Goal: Information Seeking & Learning: Check status

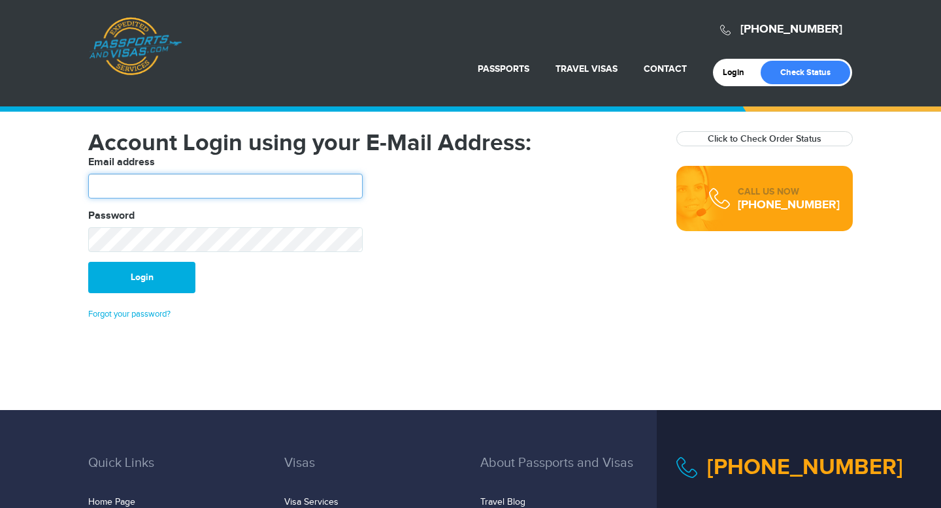
click at [136, 179] on input "text" at bounding box center [225, 186] width 274 height 25
type input "**********"
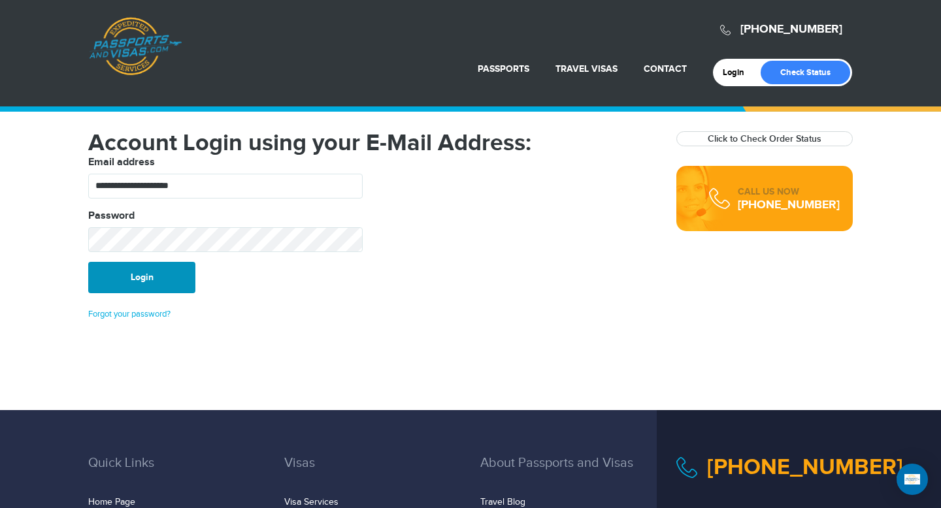
click at [128, 280] on button "Login" at bounding box center [141, 277] width 107 height 31
click at [800, 78] on link "Check Status" at bounding box center [804, 73] width 89 height 24
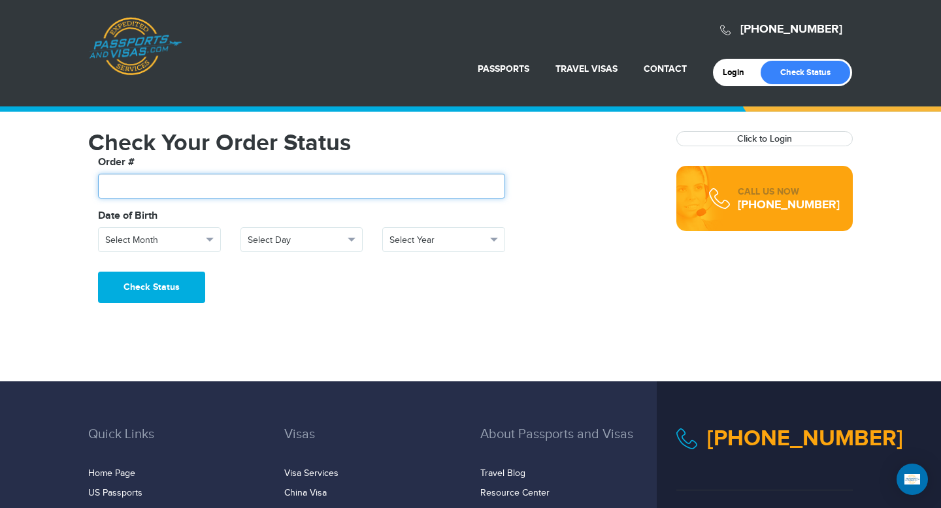
click at [152, 188] on input "text" at bounding box center [301, 186] width 407 height 25
type input "*******"
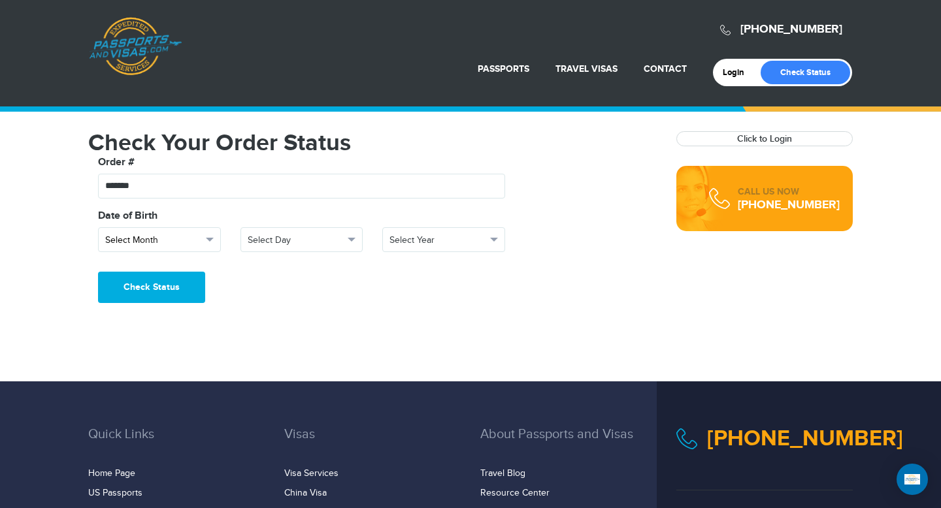
click at [169, 238] on span "Select Month" at bounding box center [153, 240] width 97 height 13
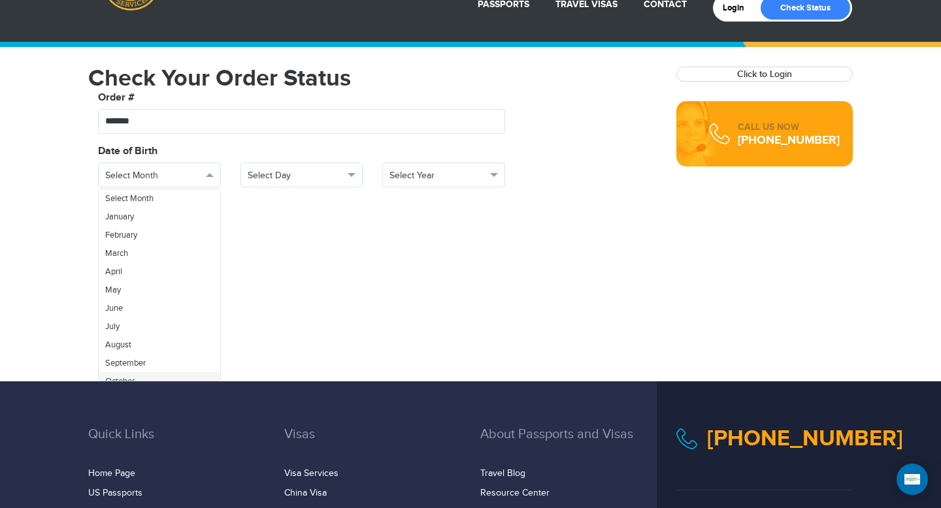
scroll to position [10, 0]
click at [125, 367] on span "October" at bounding box center [119, 371] width 29 height 10
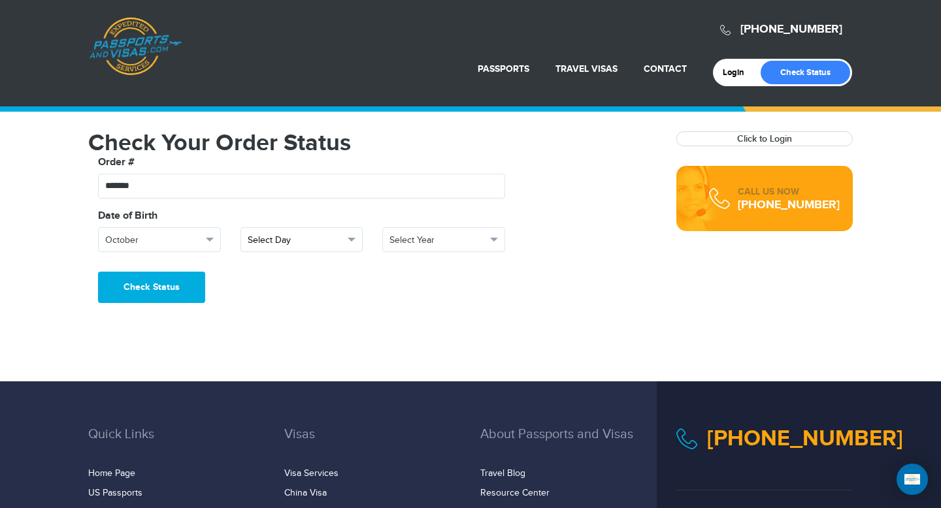
click at [297, 243] on span "Select Day" at bounding box center [296, 240] width 97 height 13
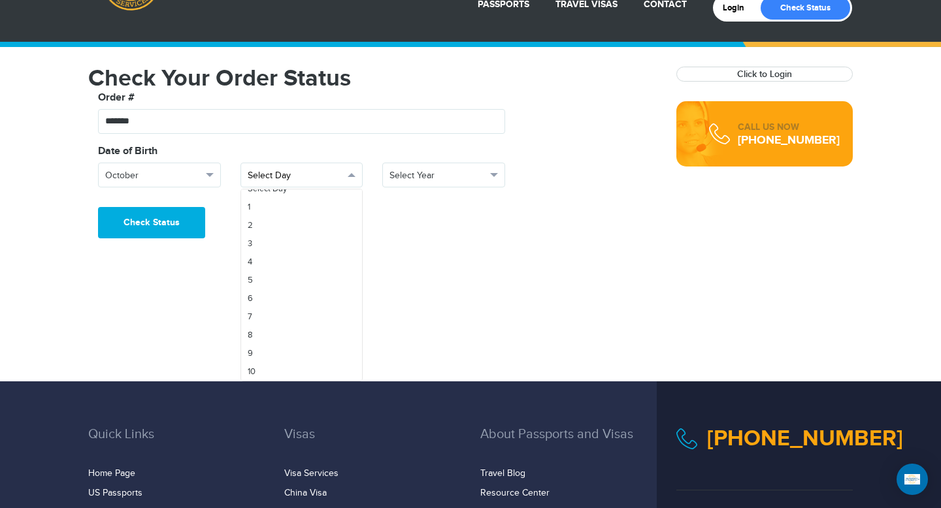
scroll to position [114, 0]
click at [276, 301] on link "12" at bounding box center [302, 304] width 122 height 18
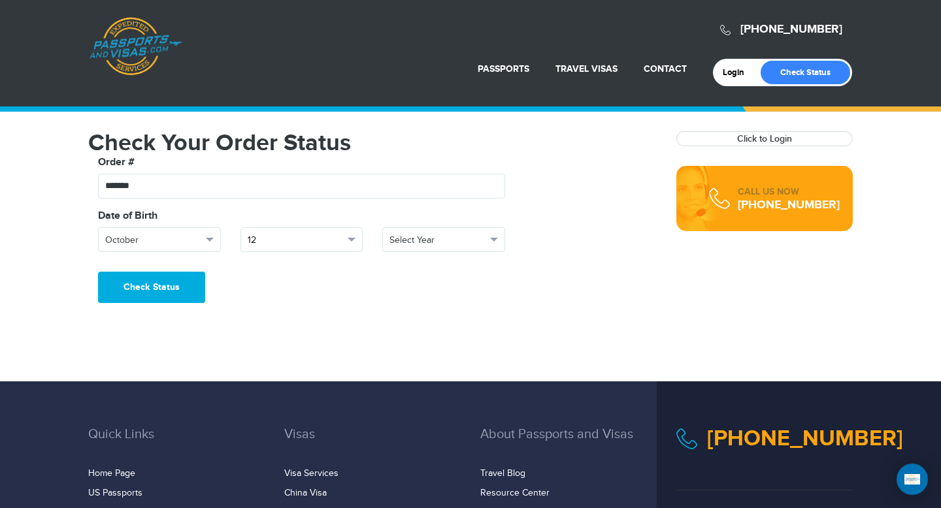
scroll to position [0, 0]
click at [417, 250] on button "Select Year" at bounding box center [443, 239] width 123 height 25
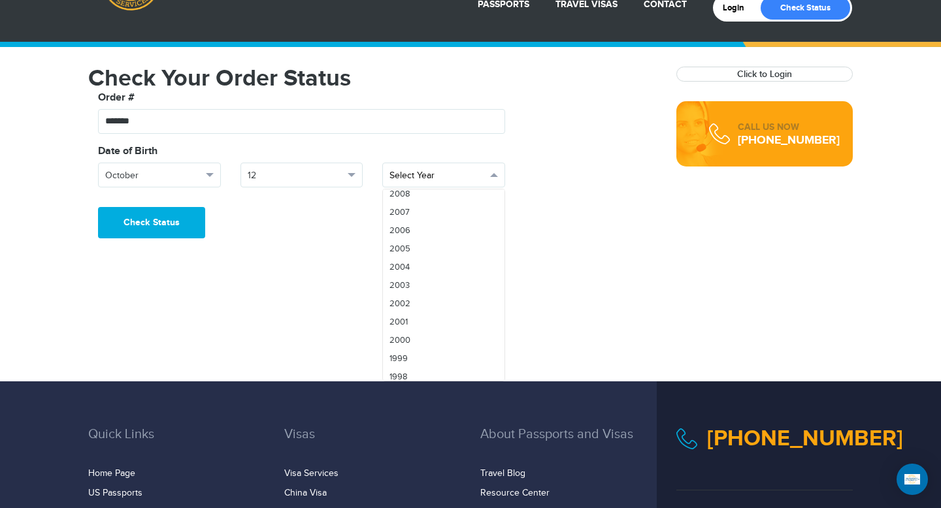
scroll to position [444, 0]
click at [417, 250] on link "1999" at bounding box center [444, 249] width 122 height 18
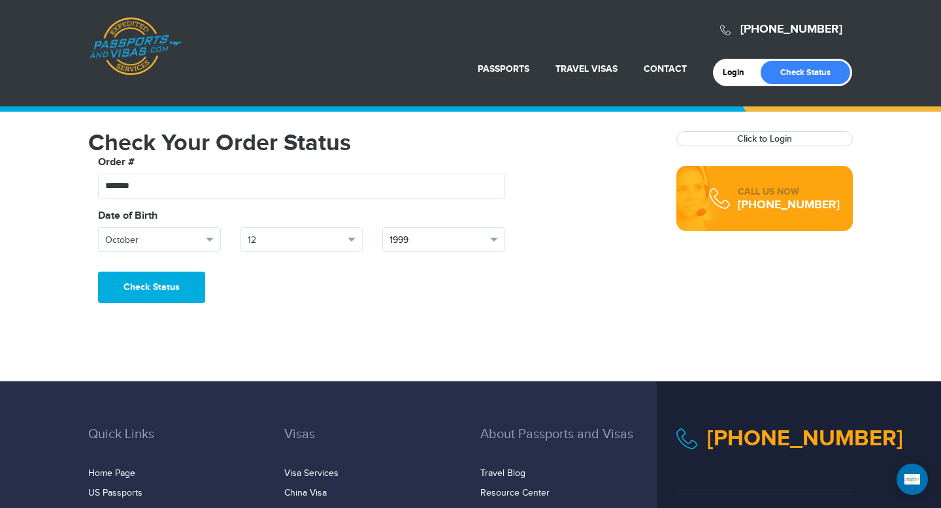
click at [429, 242] on span "1999" at bounding box center [437, 240] width 97 height 13
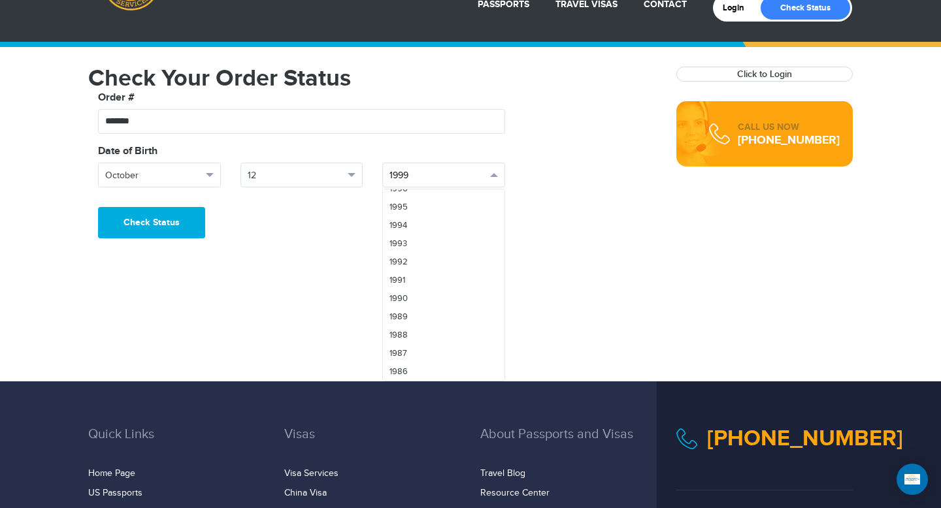
scroll to position [663, 0]
click at [417, 280] on link "1985" at bounding box center [444, 285] width 122 height 18
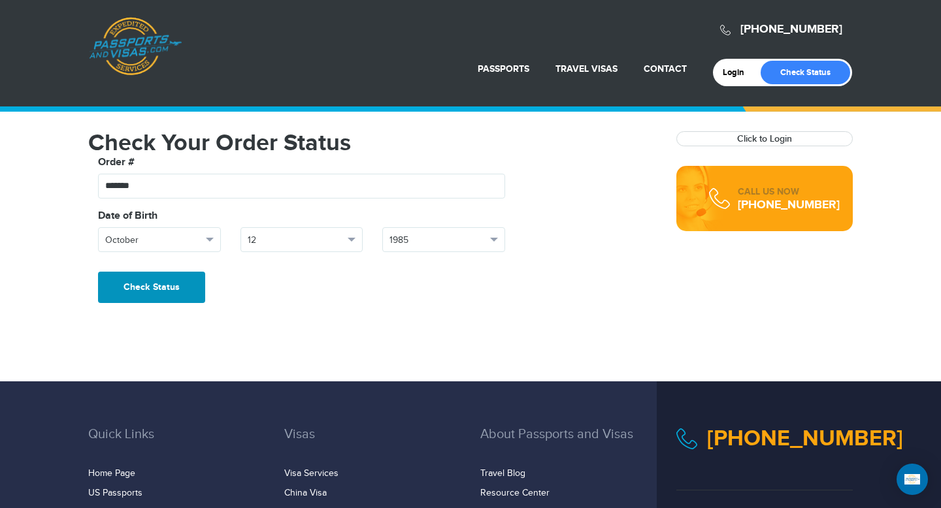
click at [172, 278] on button "Check Status" at bounding box center [151, 287] width 107 height 31
